Goal: Find specific page/section: Find specific page/section

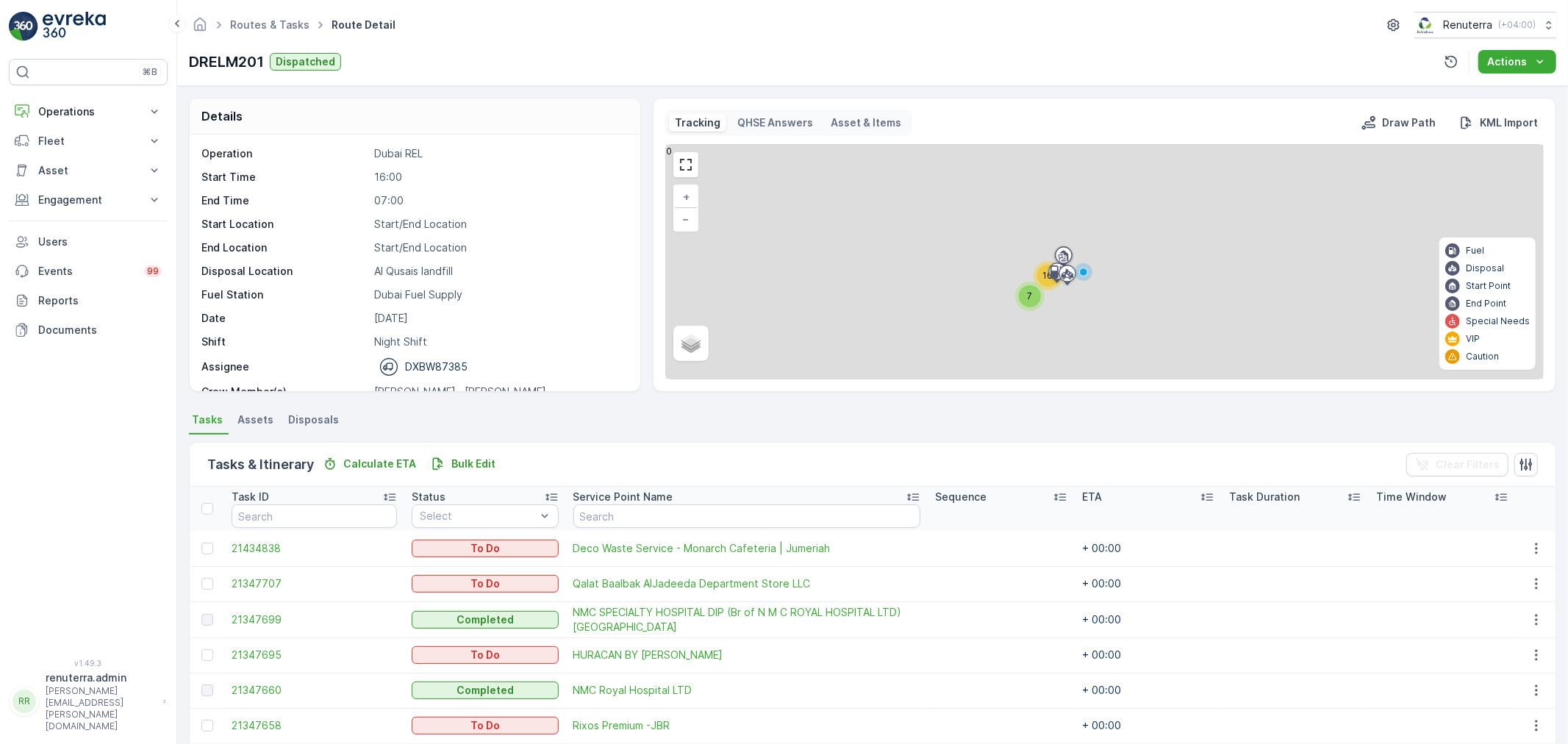
scroll to position [661, 0]
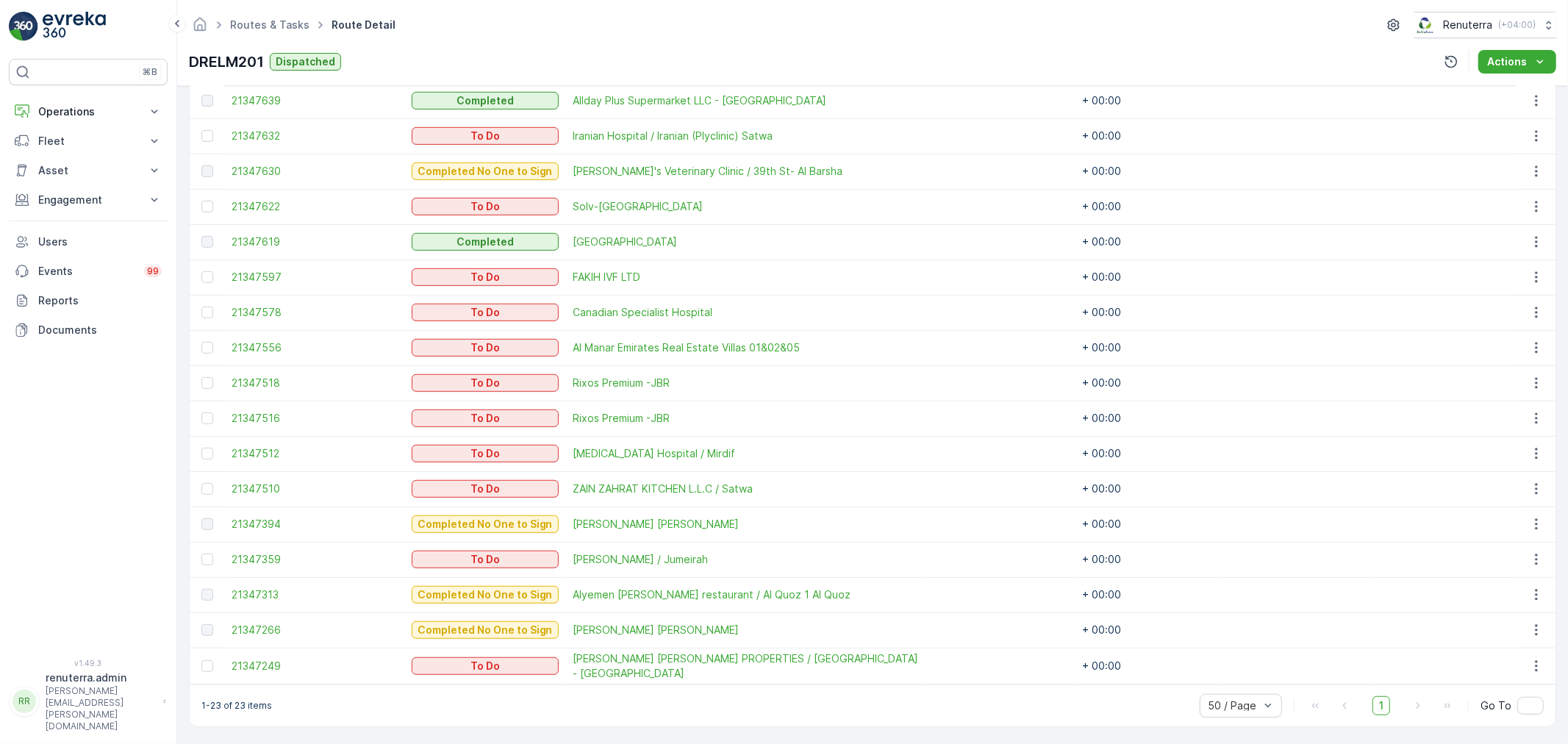
drag, startPoint x: 80, startPoint y: 108, endPoint x: 72, endPoint y: 144, distance: 36.9
click at [82, 107] on p "Operations" at bounding box center [88, 111] width 100 height 14
click at [74, 172] on p "Routes & Tasks" at bounding box center [75, 178] width 76 height 14
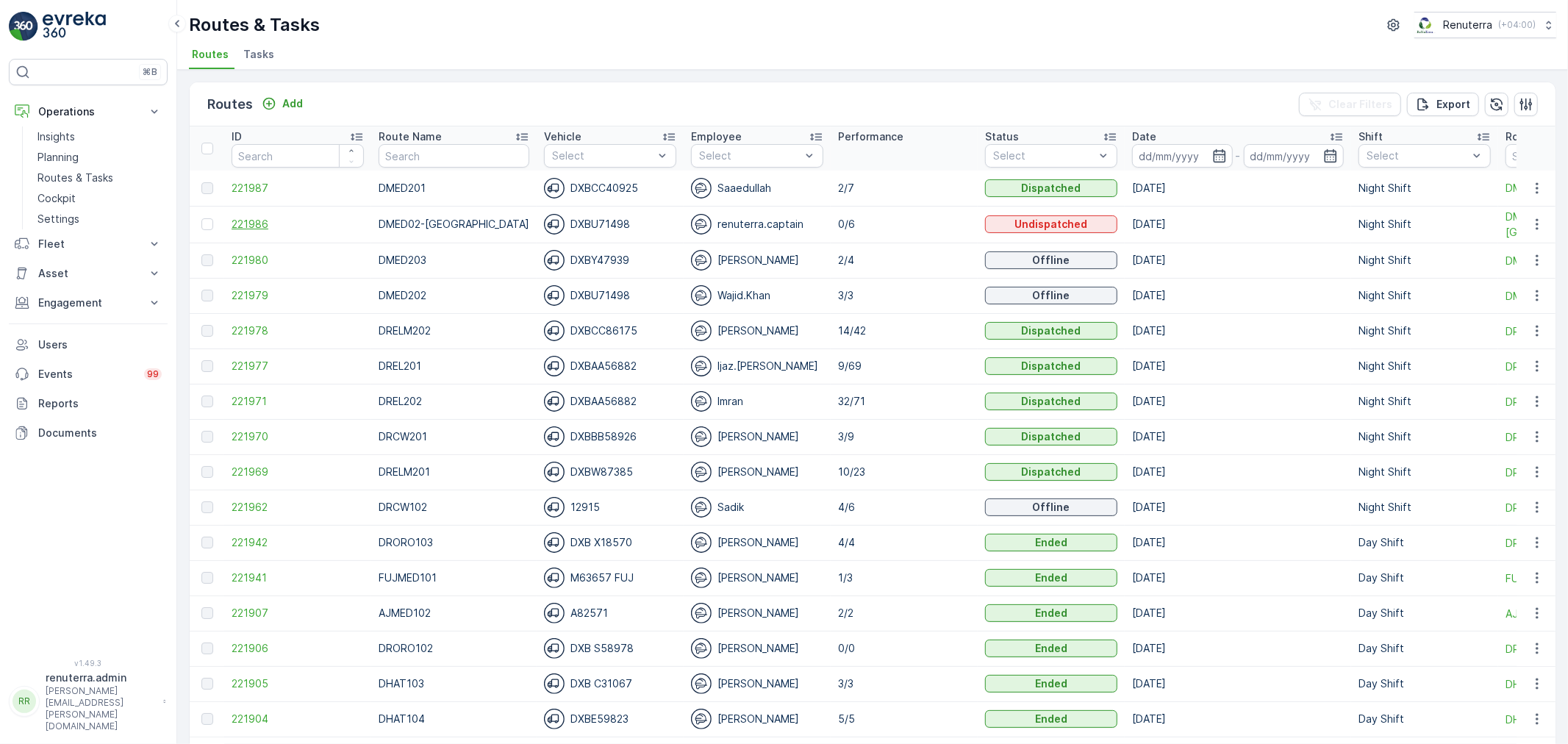
click at [275, 222] on span "221986" at bounding box center [298, 223] width 132 height 14
